Goal: Information Seeking & Learning: Learn about a topic

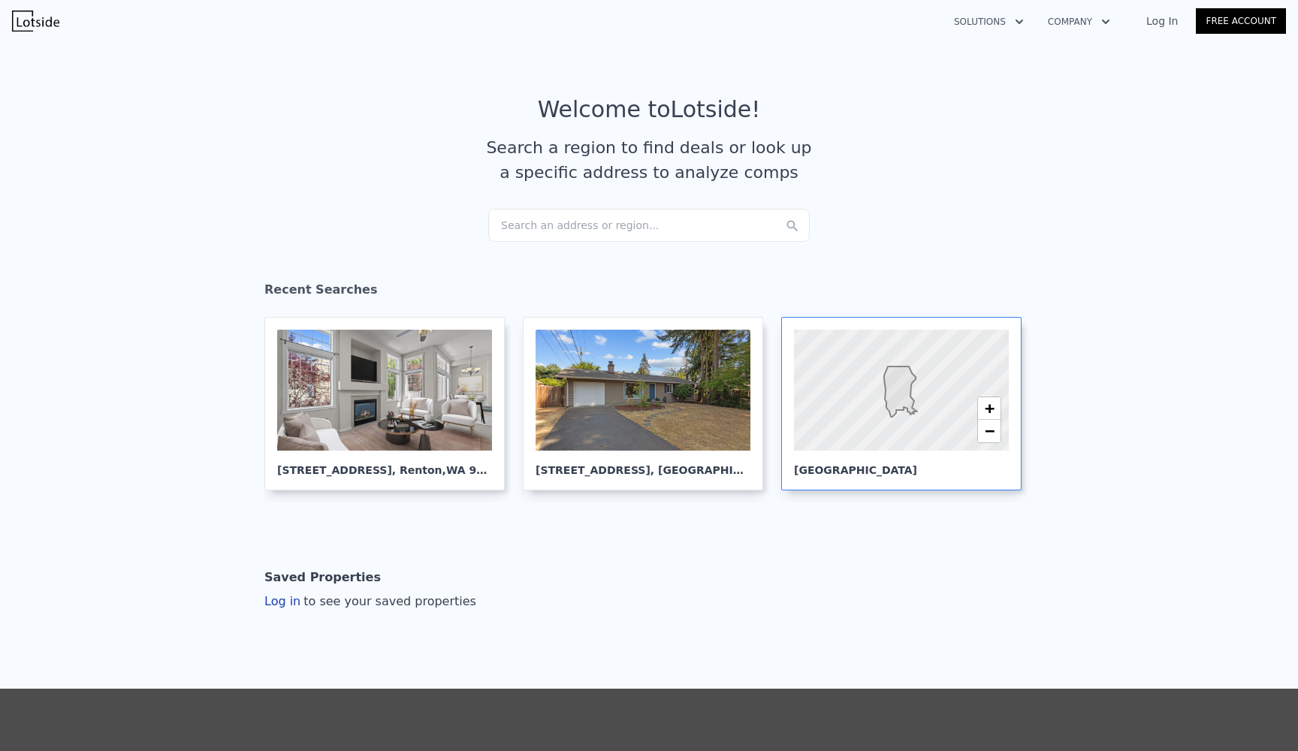
click at [879, 419] on div at bounding box center [901, 391] width 258 height 146
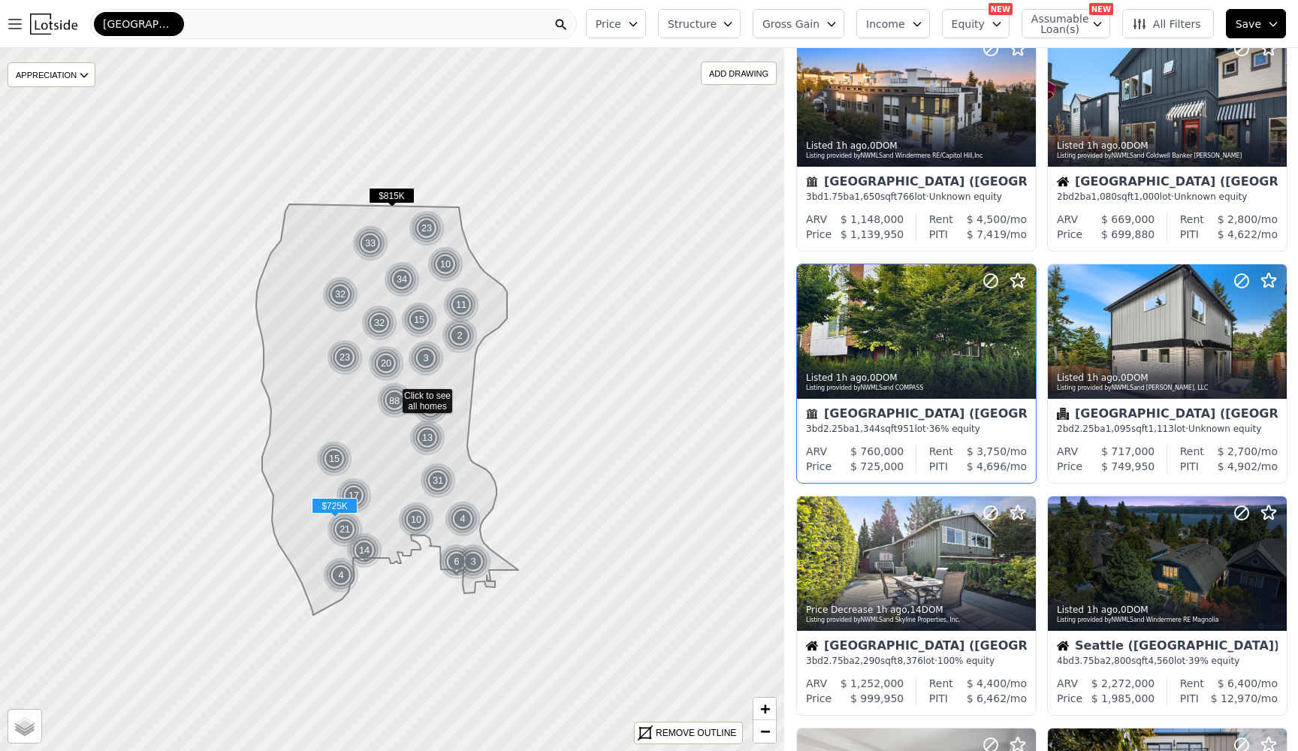
scroll to position [403, 0]
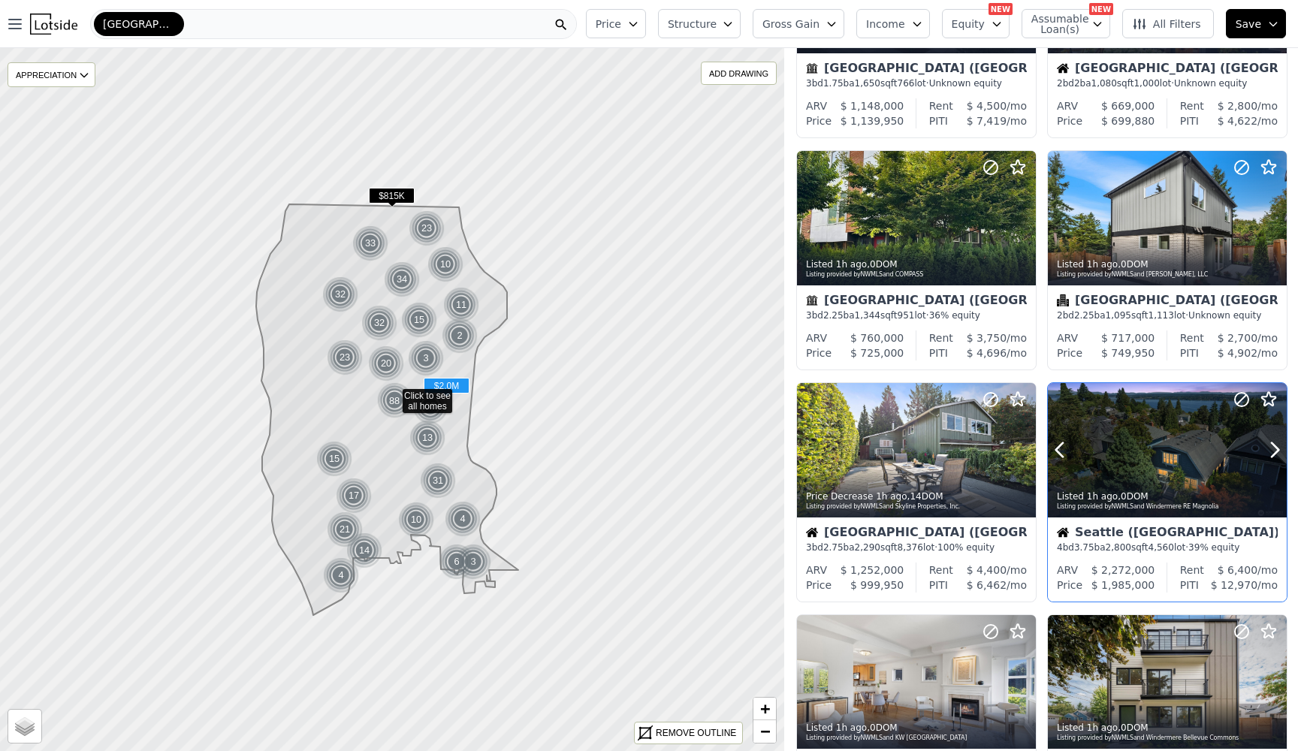
click at [1080, 467] on button at bounding box center [1078, 450] width 60 height 134
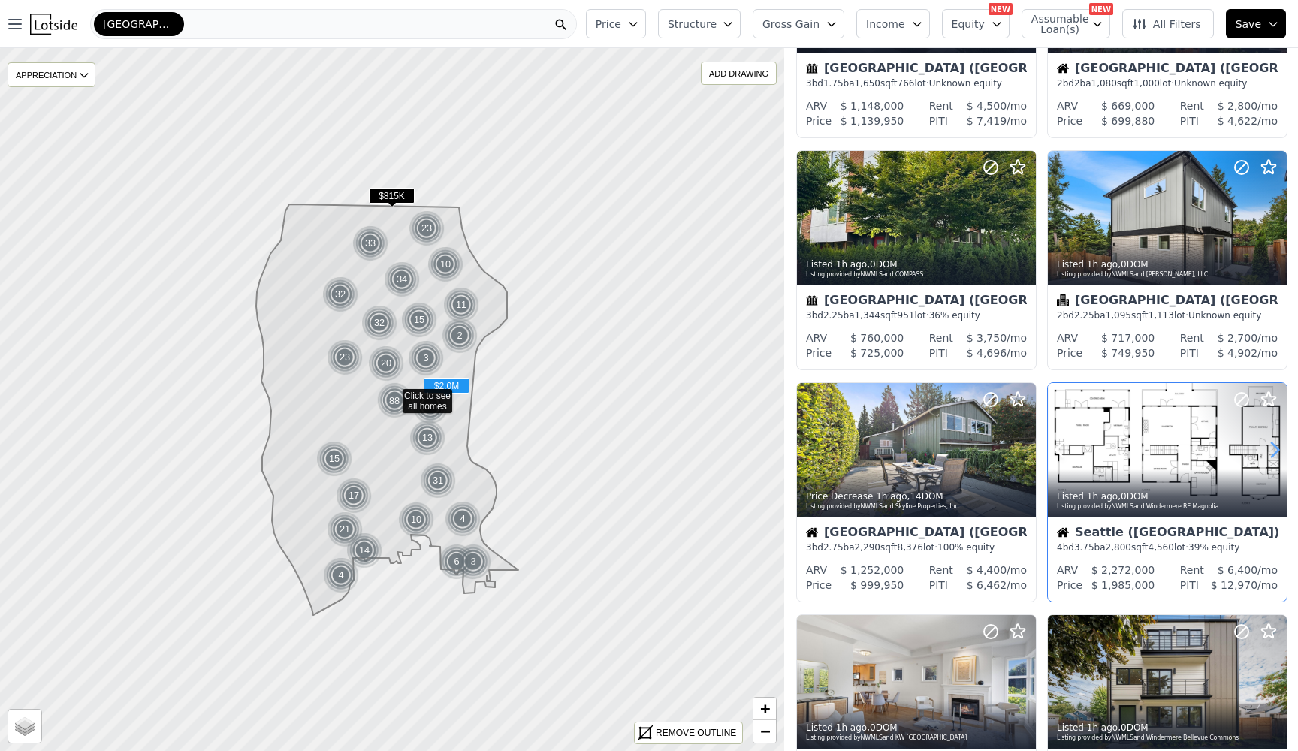
click at [1272, 452] on icon at bounding box center [1275, 450] width 24 height 24
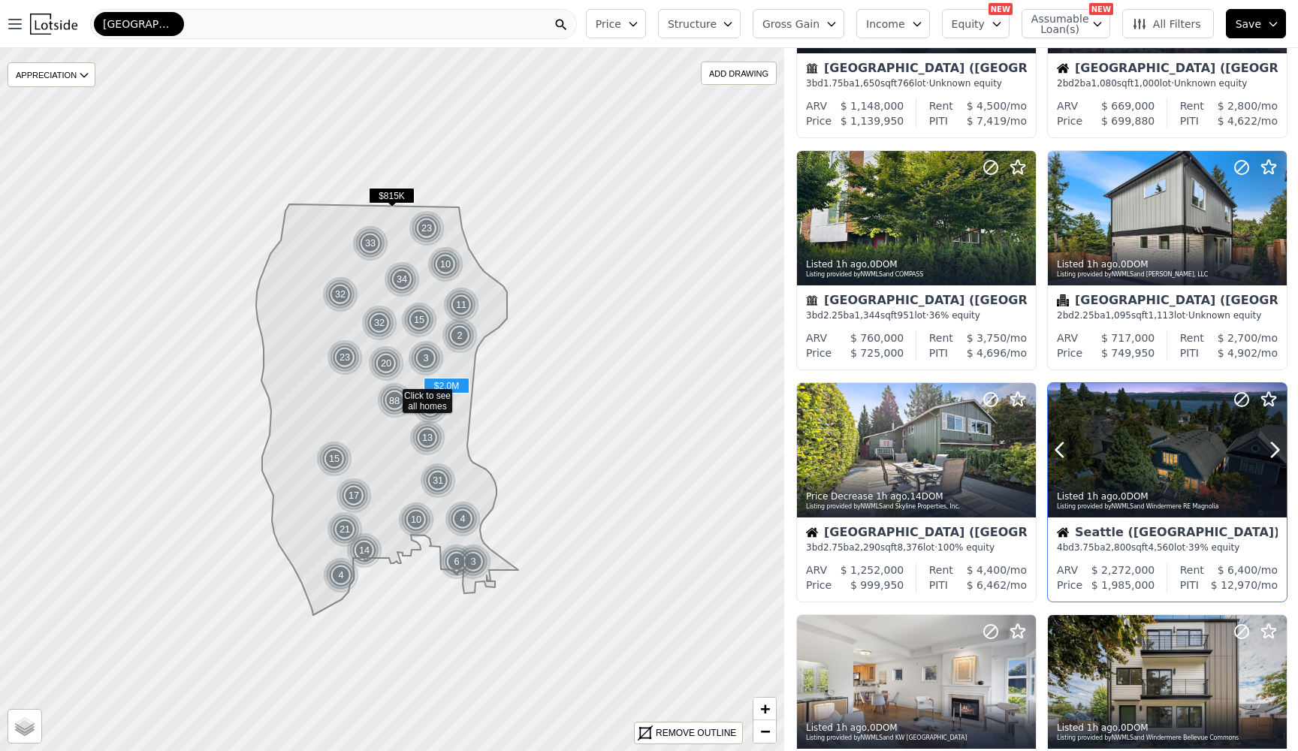
click at [1167, 455] on div at bounding box center [1167, 450] width 239 height 134
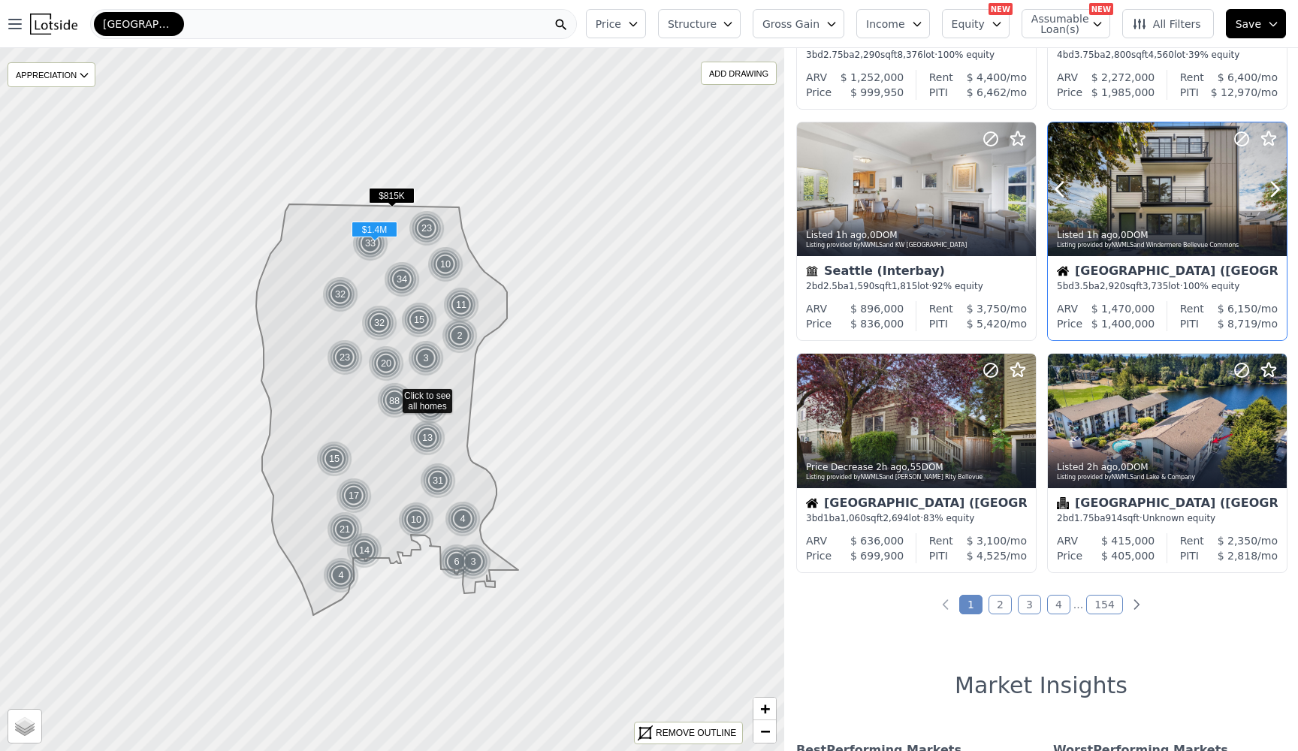
scroll to position [1037, 0]
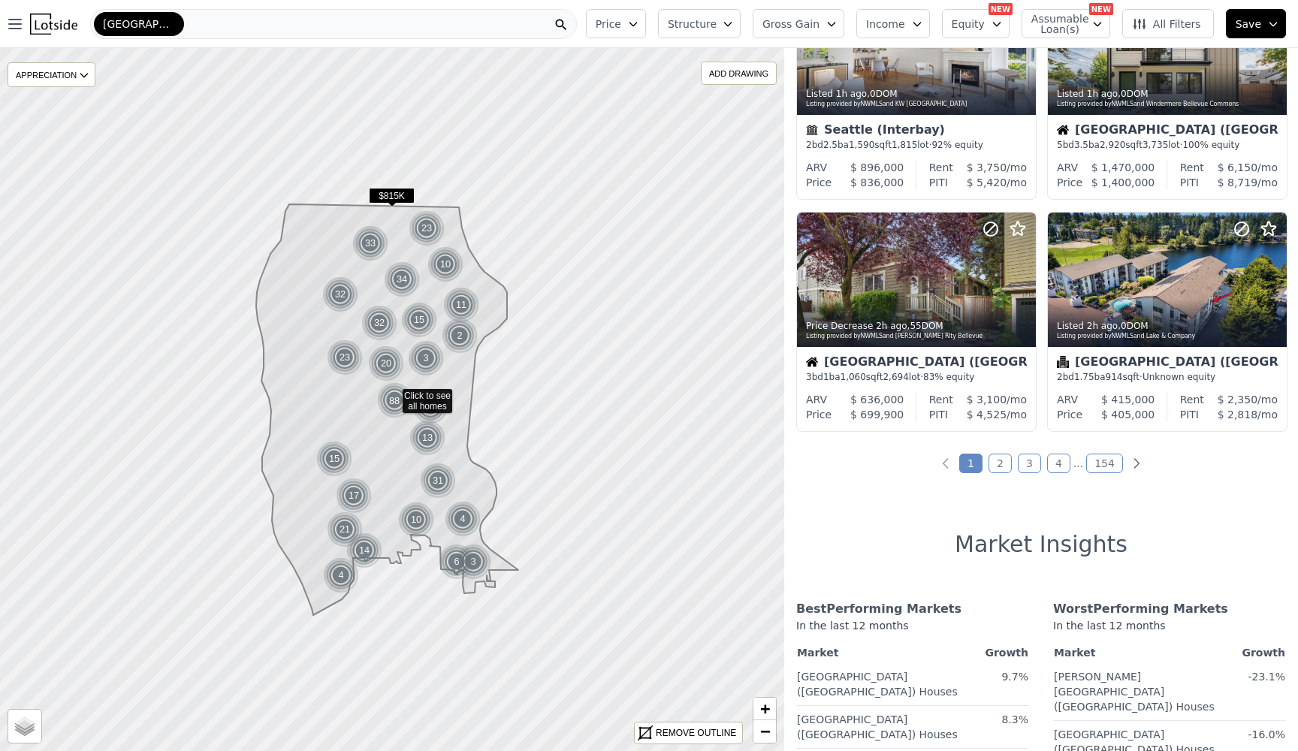
click at [1006, 472] on link "2" at bounding box center [1000, 464] width 23 height 20
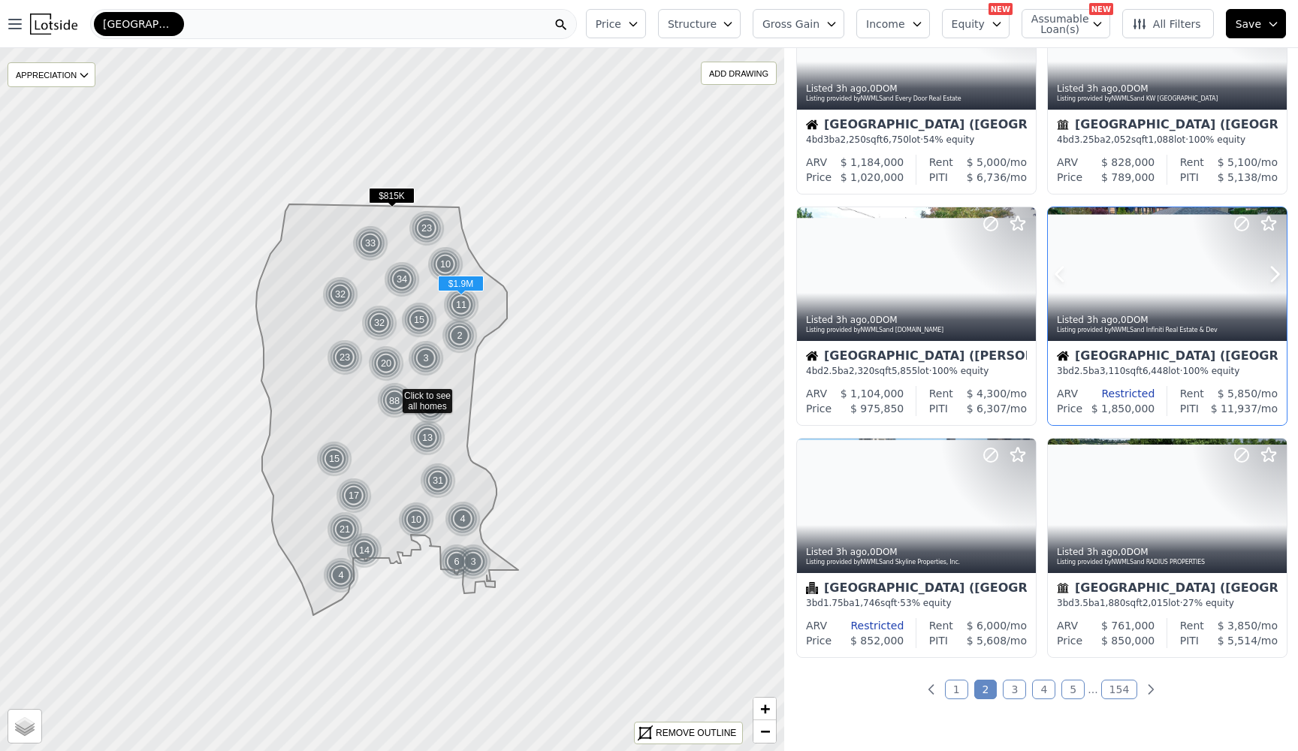
scroll to position [935, 0]
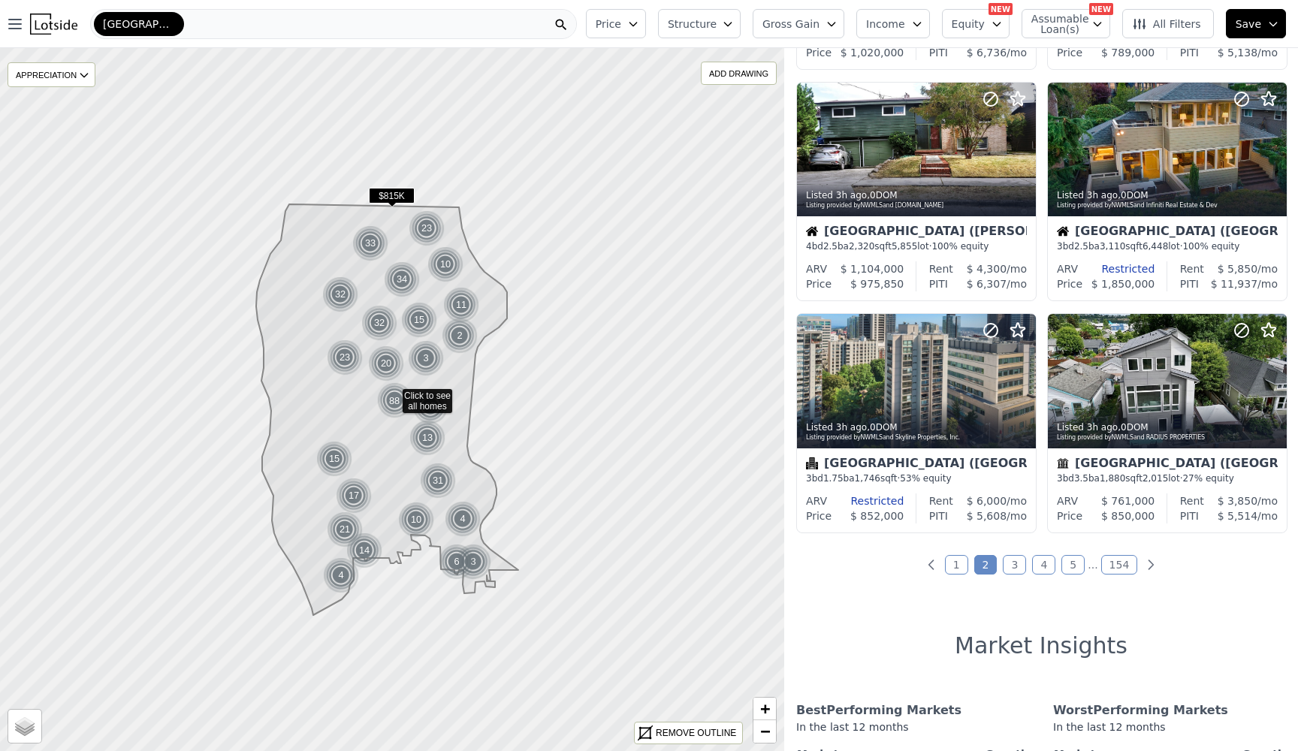
click at [1018, 570] on link "3" at bounding box center [1014, 565] width 23 height 20
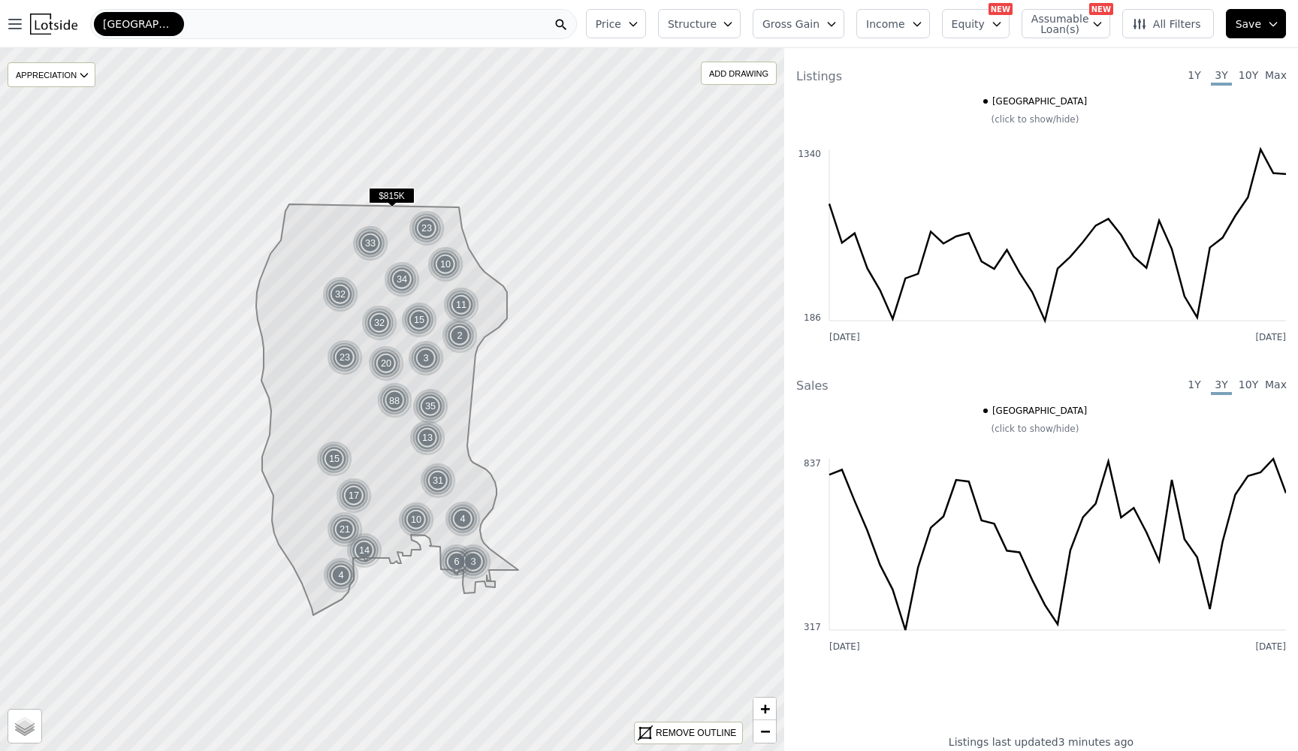
scroll to position [2736, 0]
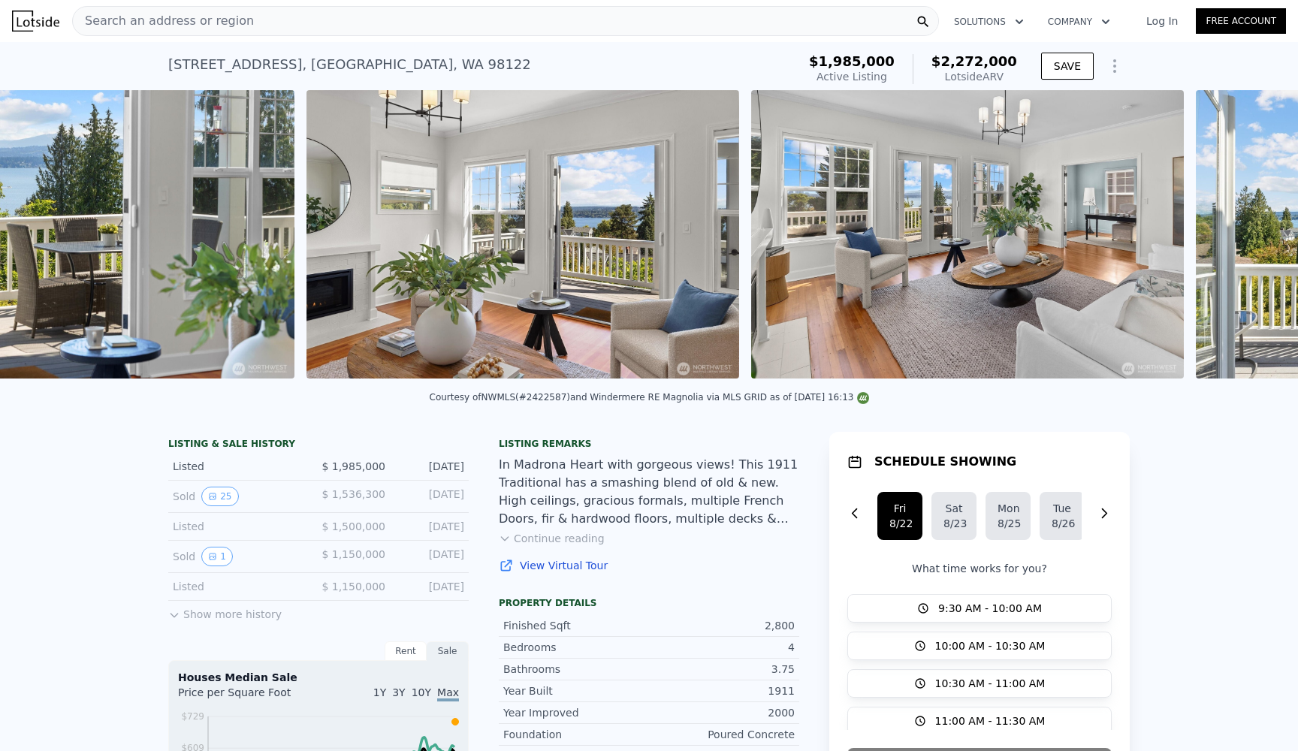
scroll to position [0, 4790]
